Goal: Task Accomplishment & Management: Use online tool/utility

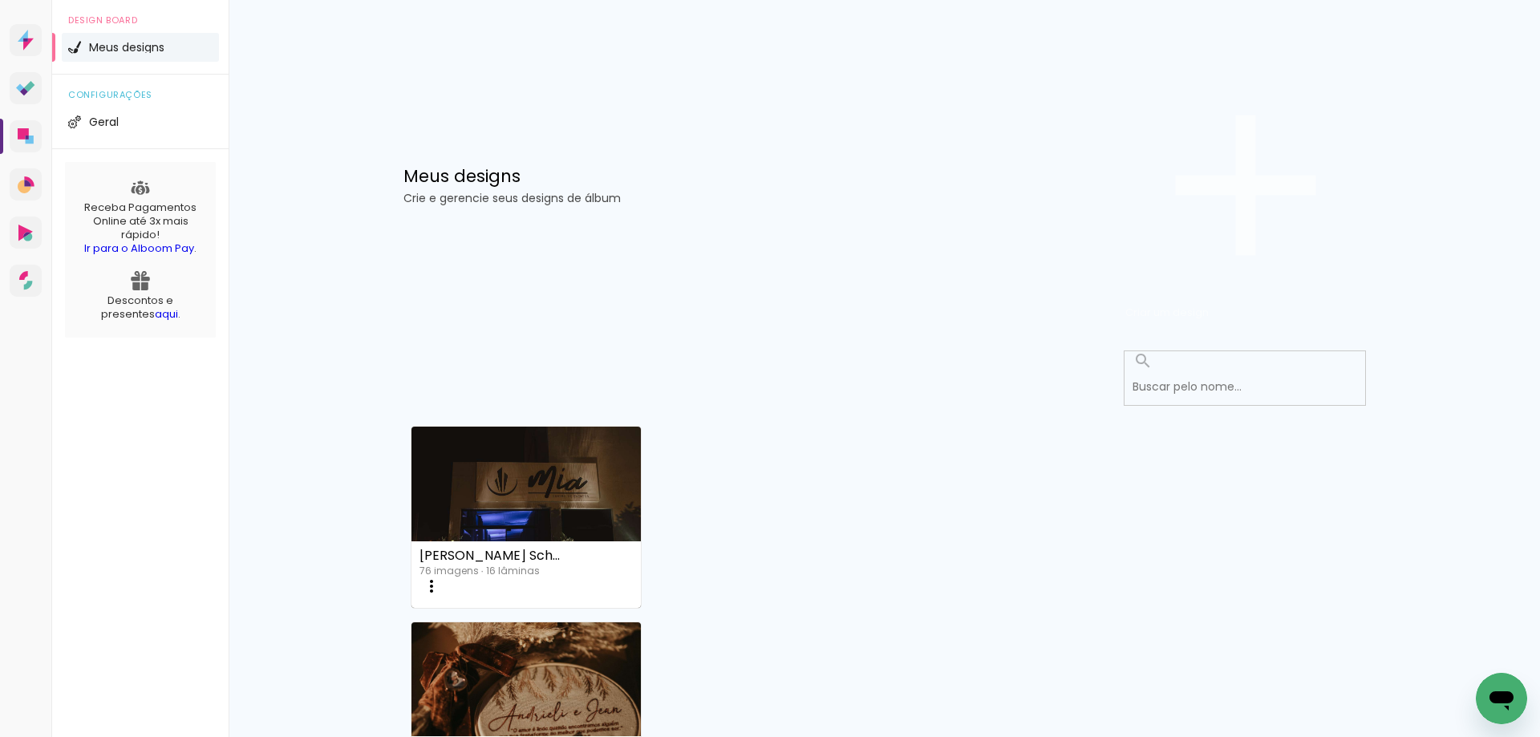
click at [1209, 305] on span "Criar um design" at bounding box center [1167, 312] width 83 height 15
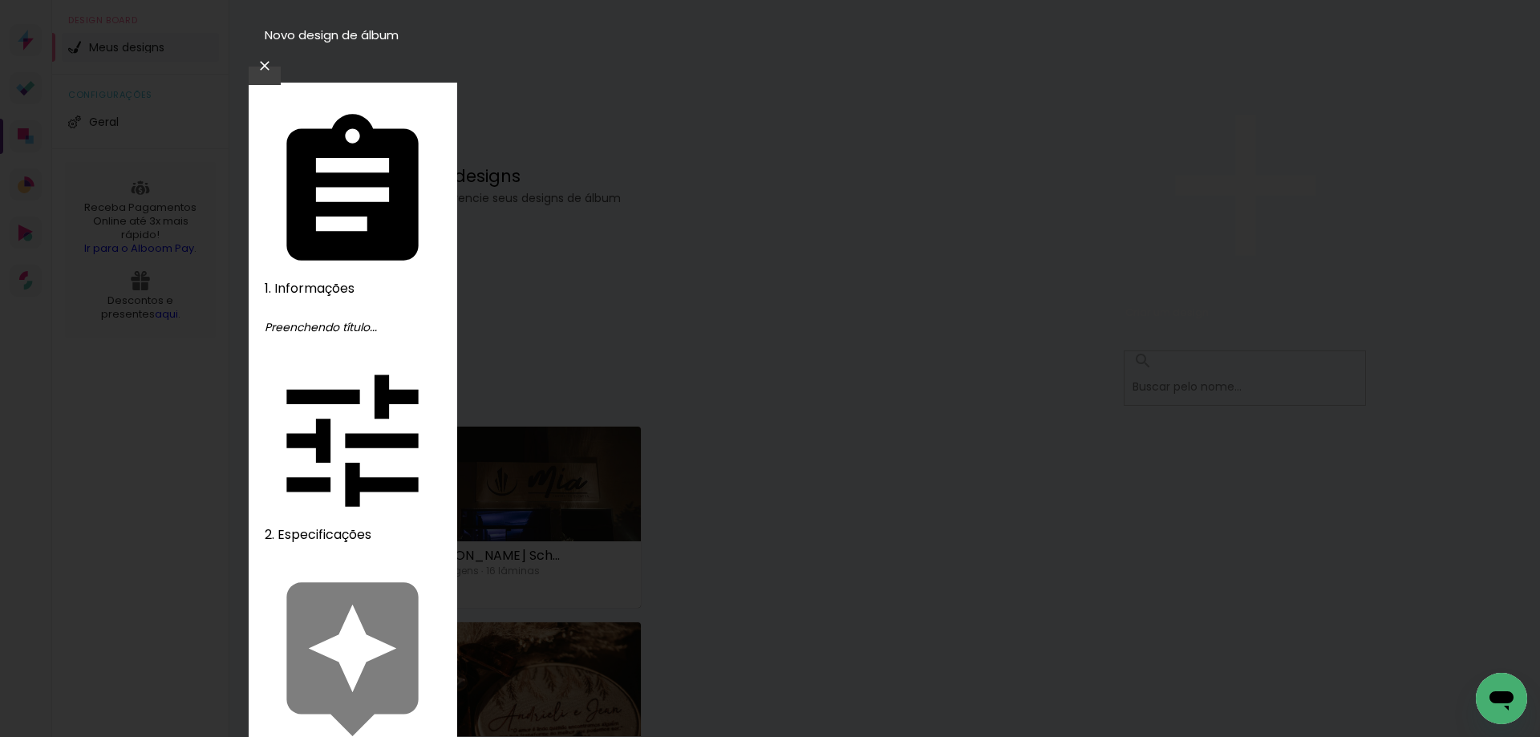
type input "[PERSON_NAME] Smash the Cake"
type paper-input "[PERSON_NAME] Smash the Cake"
click at [0, 0] on slot "Avançar" at bounding box center [0, 0] width 0 height 0
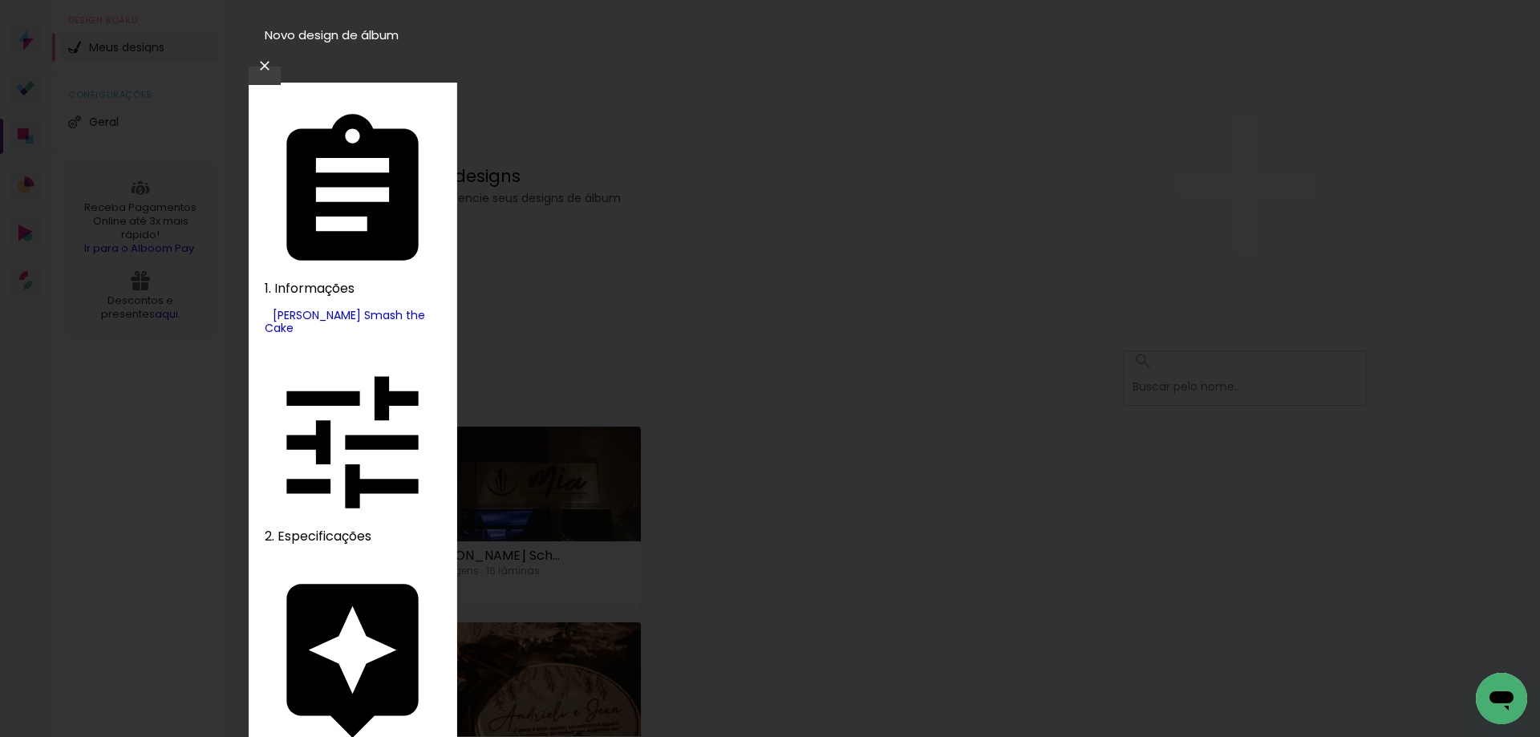
drag, startPoint x: 537, startPoint y: 307, endPoint x: 485, endPoint y: 310, distance: 52.2
type input "schl"
type paper-input "schl"
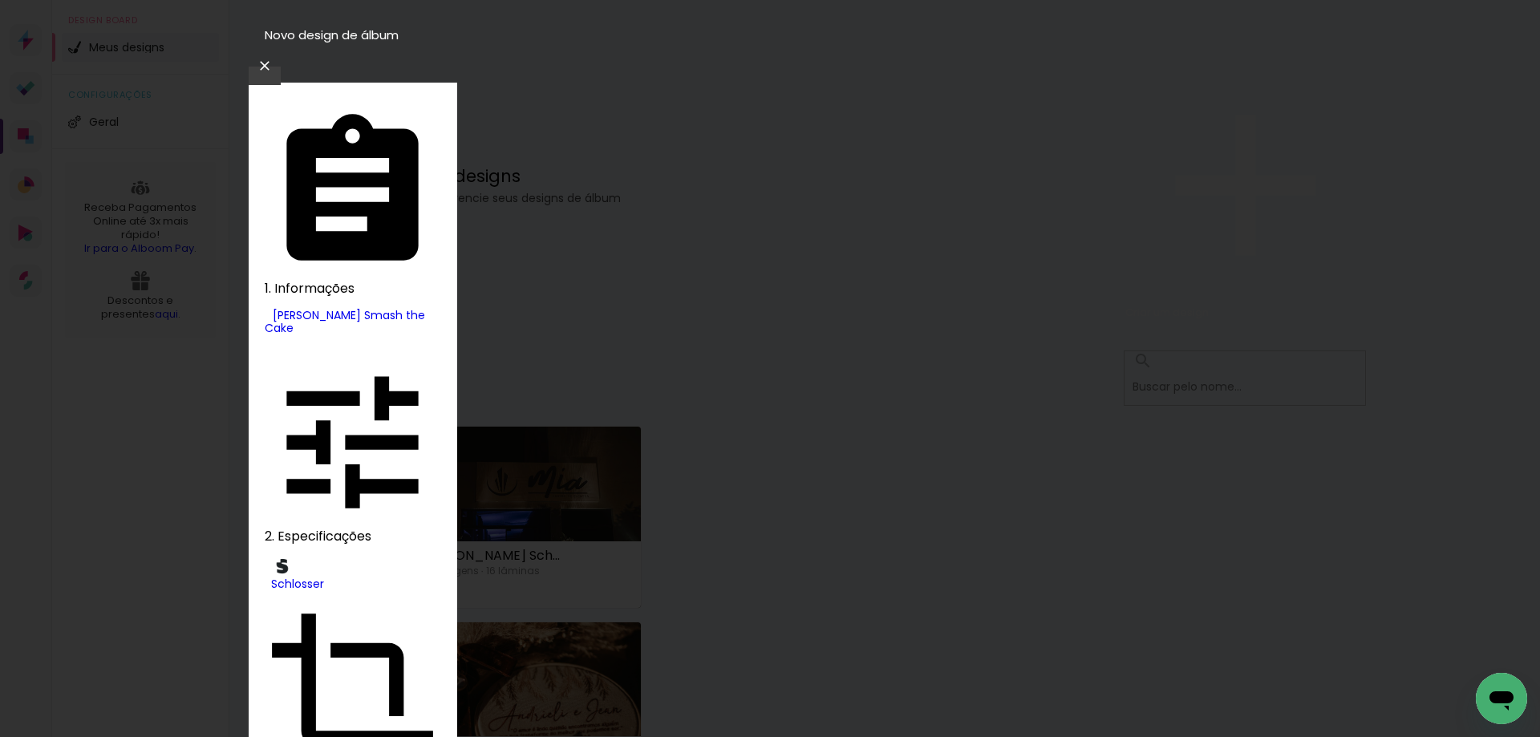
scroll to position [111, 0]
